Goal: Task Accomplishment & Management: Use online tool/utility

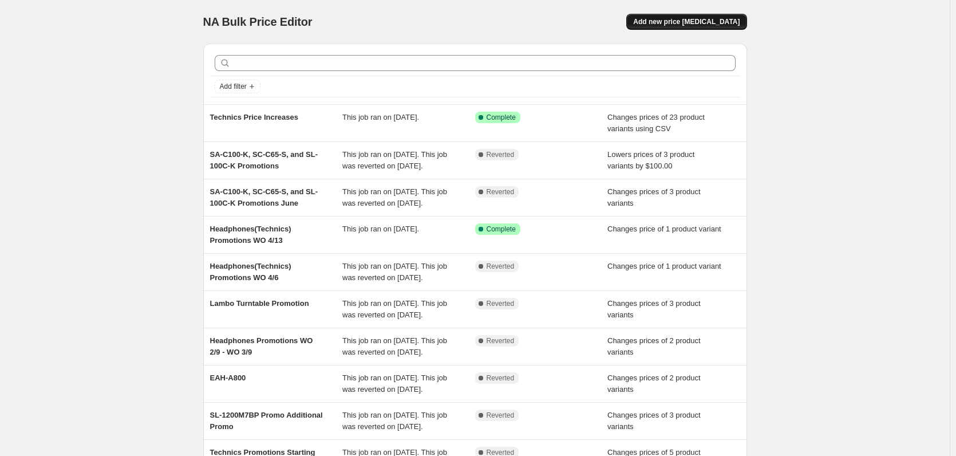
click at [670, 18] on span "Add new price [MEDICAL_DATA]" at bounding box center [686, 21] width 106 height 9
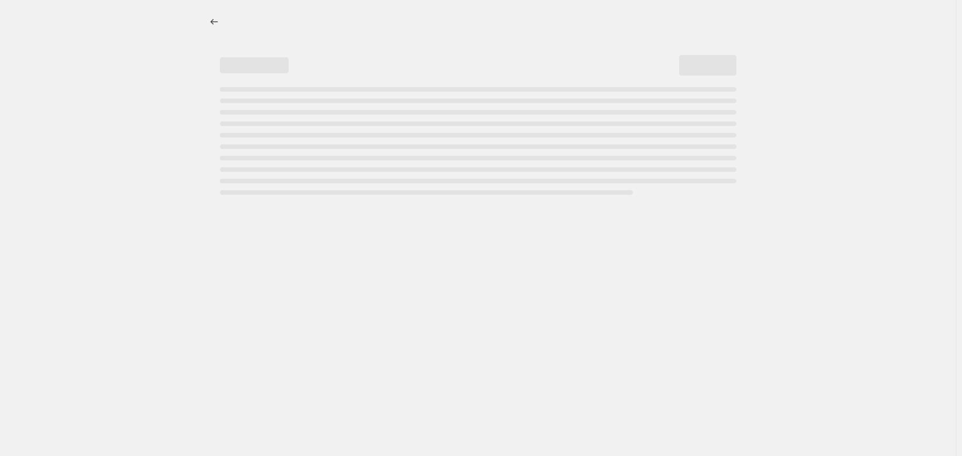
select select "percentage"
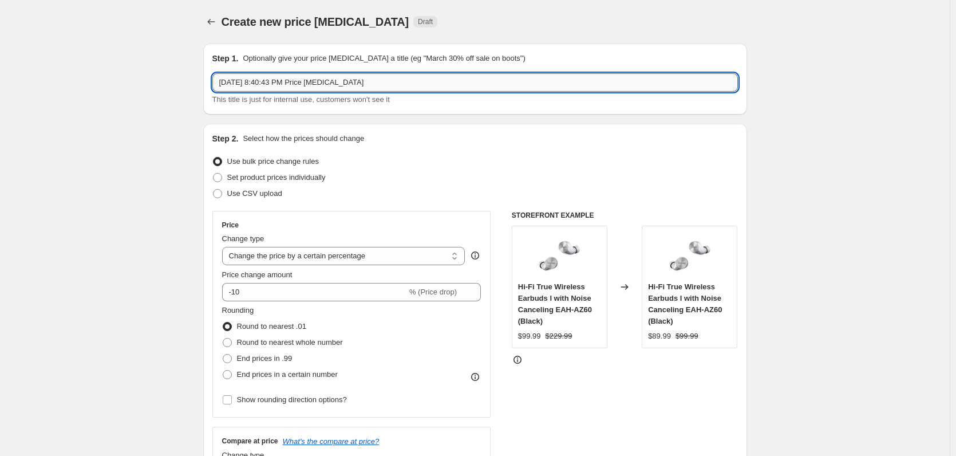
click at [265, 80] on input "Aug 20, 2025, 8:40:43 PM Price change job" at bounding box center [475, 82] width 526 height 18
type input "Technics Price Increases"
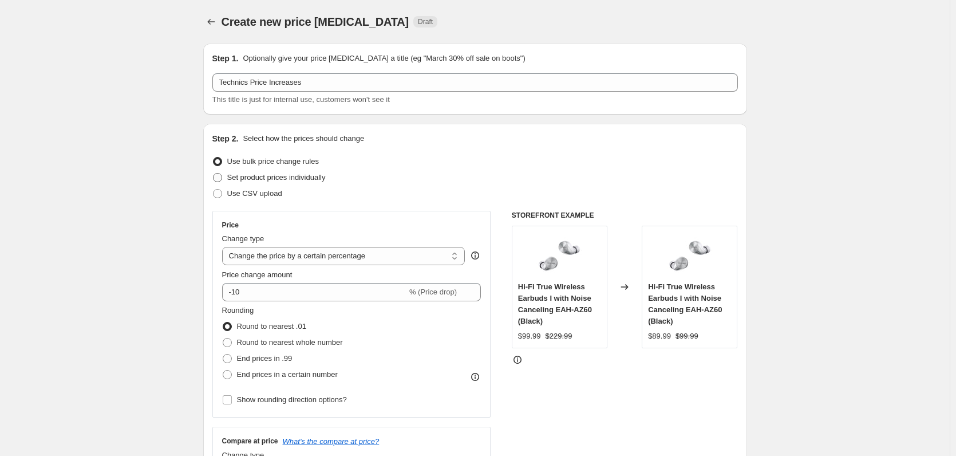
click at [315, 181] on span "Set product prices individually" at bounding box center [276, 177] width 98 height 9
click at [214, 173] on input "Set product prices individually" at bounding box center [213, 173] width 1 height 1
radio input "true"
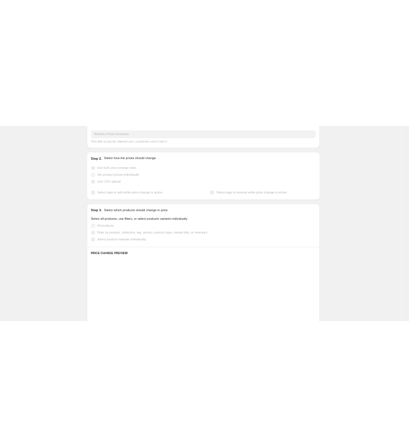
scroll to position [115, 0]
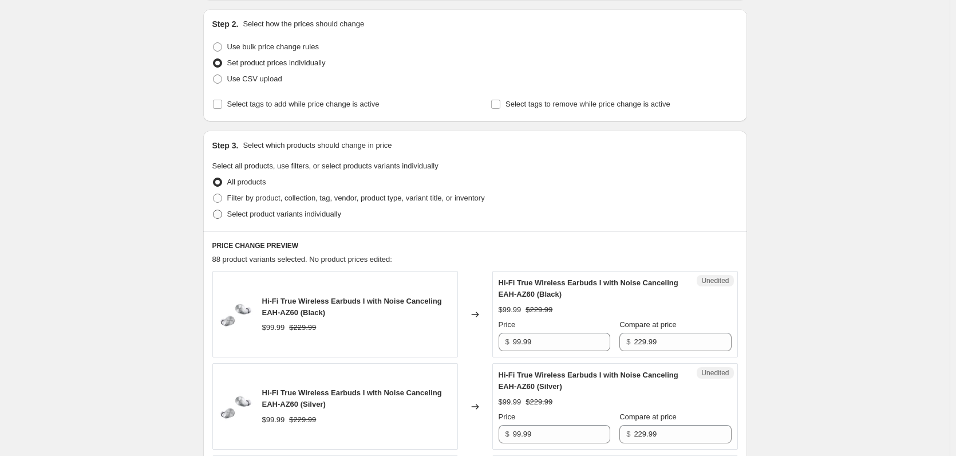
click at [282, 218] on span "Select product variants individually" at bounding box center [284, 214] width 114 height 9
click at [214, 210] on input "Select product variants individually" at bounding box center [213, 210] width 1 height 1
radio input "true"
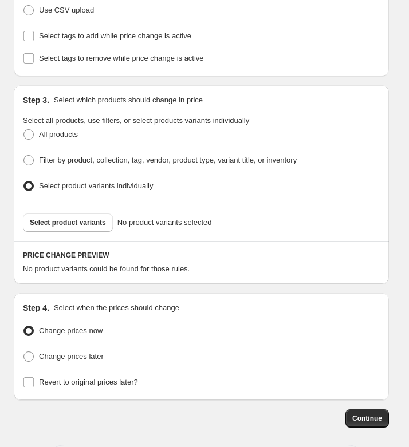
scroll to position [229, 0]
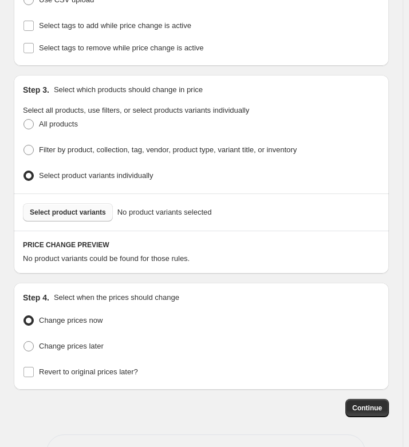
click at [80, 213] on button "Select product variants" at bounding box center [68, 212] width 90 height 18
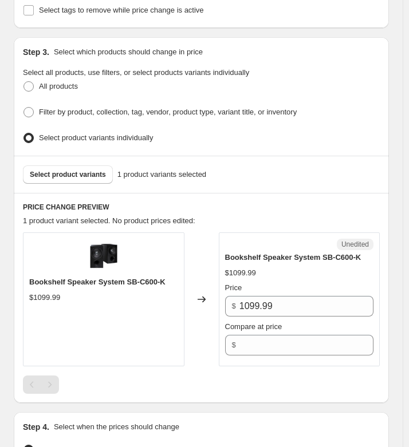
scroll to position [344, 0]
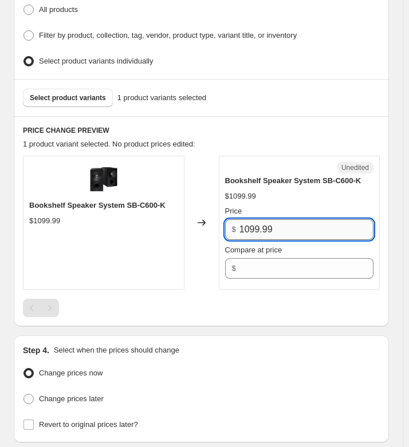
click at [273, 219] on input "1099.99" at bounding box center [306, 229] width 134 height 21
click at [274, 219] on input "1099.99" at bounding box center [306, 229] width 134 height 21
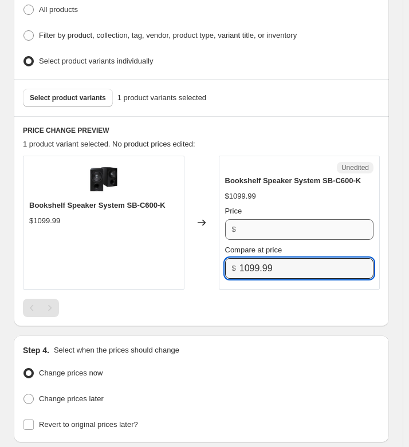
type input "1099.99"
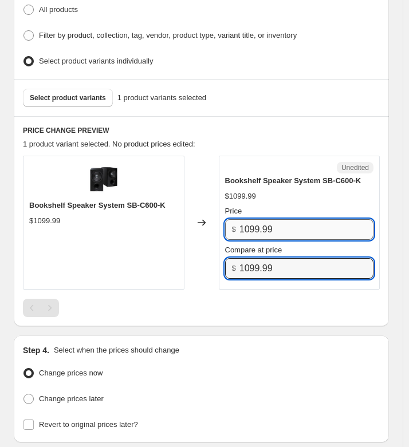
click at [273, 220] on input "1099.99" at bounding box center [306, 229] width 134 height 21
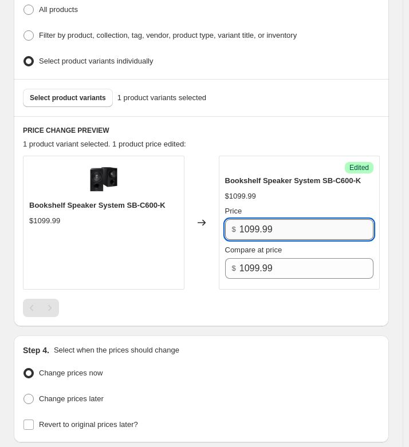
click at [273, 220] on input "1099.99" at bounding box center [306, 229] width 134 height 21
paste input ",499.99"
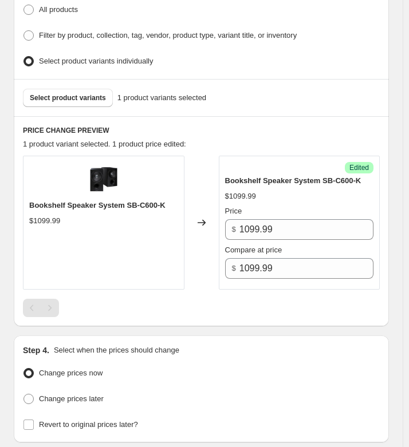
click at [286, 198] on div "Bookshelf Speaker System SB-C600-K $1099.99 Price $ 1099.99 Compare at price $ …" at bounding box center [299, 227] width 149 height 104
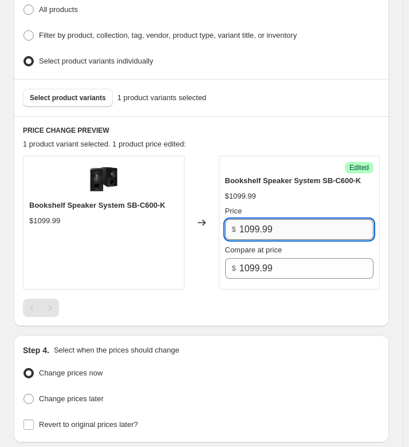
click at [291, 221] on input "1099.99" at bounding box center [306, 229] width 134 height 21
type input "1499.99"
click at [318, 194] on div "$1099.99" at bounding box center [299, 196] width 149 height 11
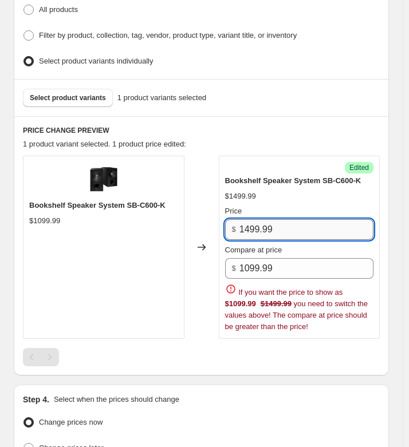
click at [305, 219] on input "1499.99" at bounding box center [306, 229] width 134 height 21
click at [310, 238] on div "Price $ 1499.99 Compare at price $ 1099.99" at bounding box center [299, 242] width 149 height 73
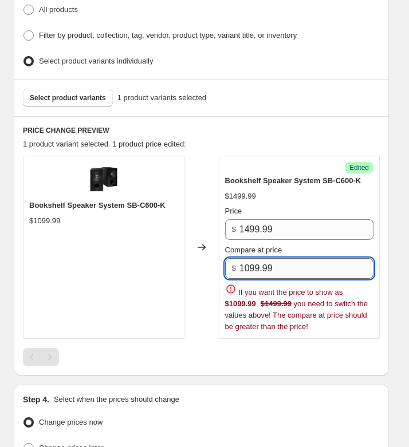
click at [303, 258] on input "1099.99" at bounding box center [306, 268] width 134 height 21
click at [339, 198] on div "Bookshelf Speaker System SB-C600-K $1499.99 Price $ 1499.99 Compare at price $ …" at bounding box center [299, 253] width 149 height 157
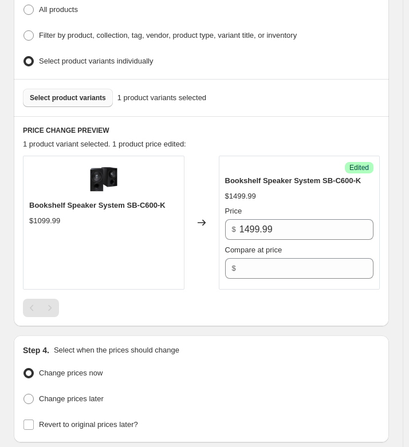
click at [75, 93] on span "Select product variants" at bounding box center [68, 97] width 76 height 9
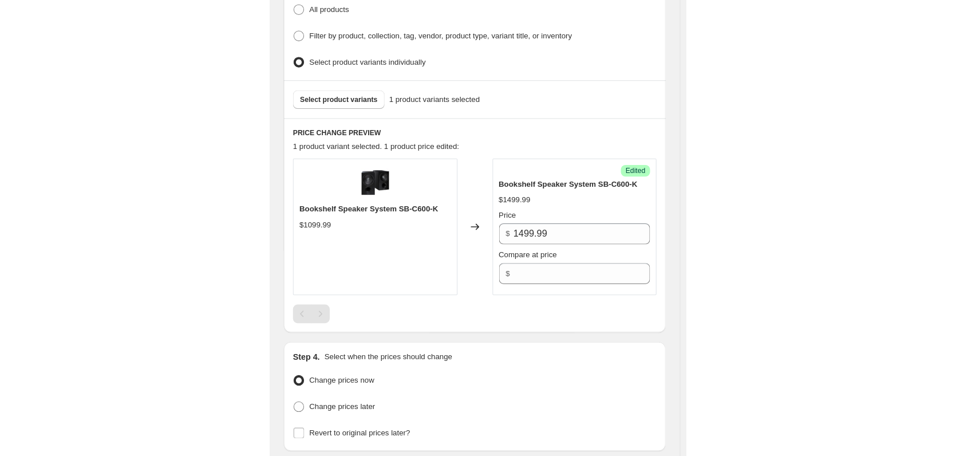
scroll to position [251, 0]
